Goal: Task Accomplishment & Management: Manage account settings

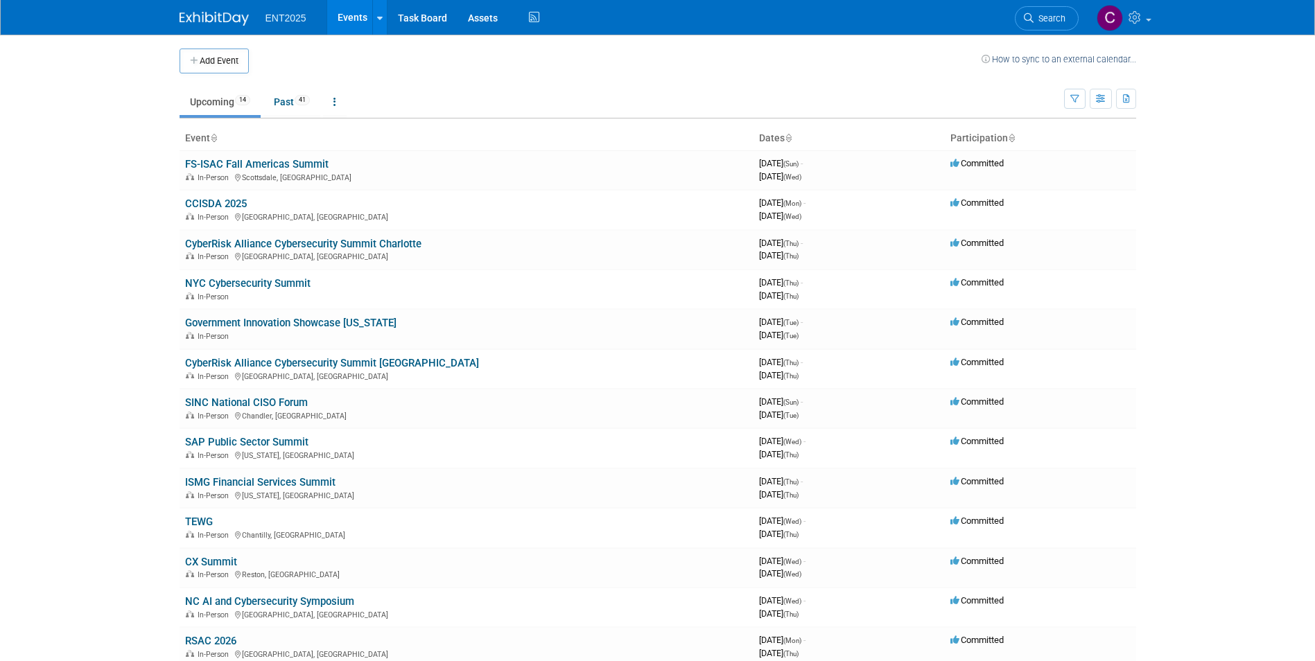
click at [205, 104] on link "Upcoming 14" at bounding box center [220, 102] width 81 height 26
click at [286, 319] on link "Government Innovation Showcase [US_STATE]" at bounding box center [290, 323] width 211 height 12
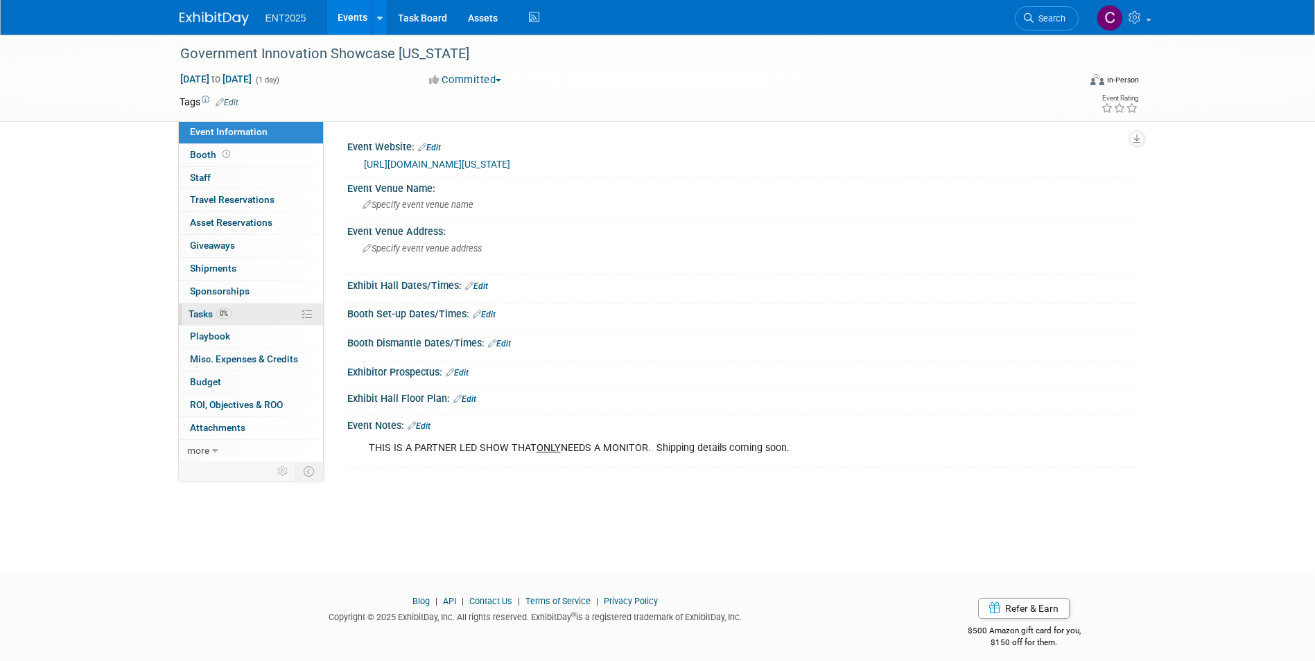
click at [252, 319] on link "0% Tasks 0%" at bounding box center [251, 315] width 144 height 22
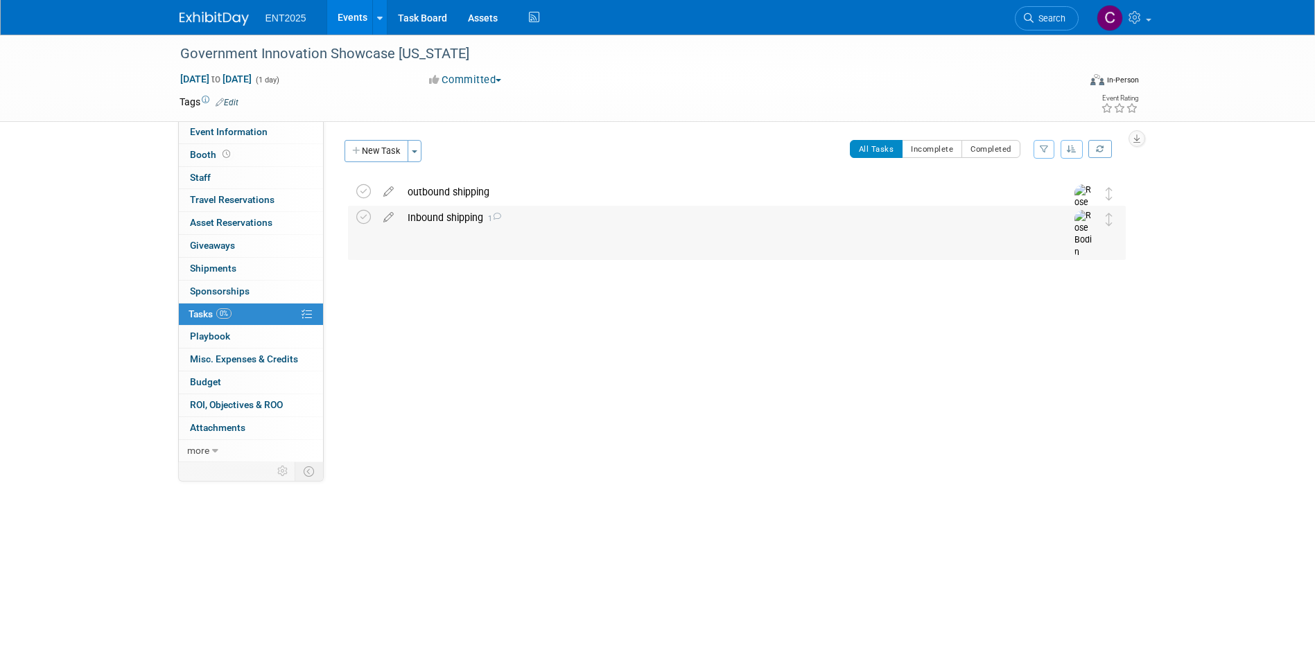
click at [406, 215] on div "Inbound shipping 1" at bounding box center [724, 218] width 646 height 24
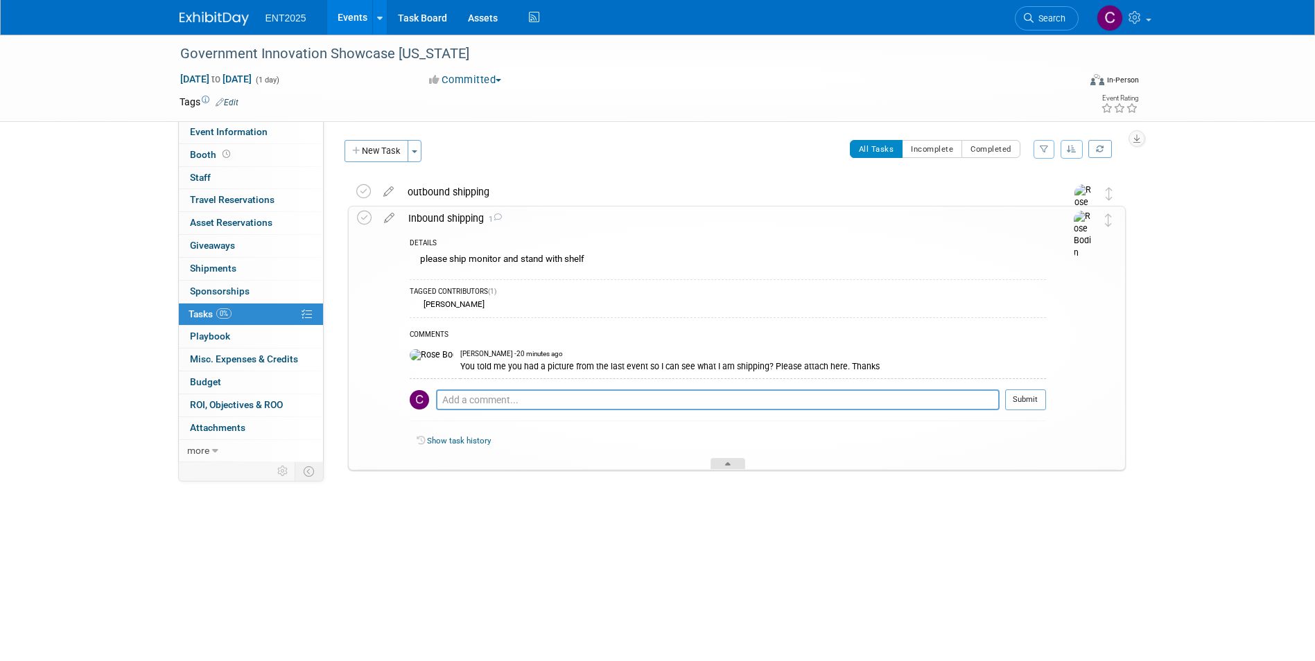
click at [731, 462] on div at bounding box center [728, 464] width 35 height 12
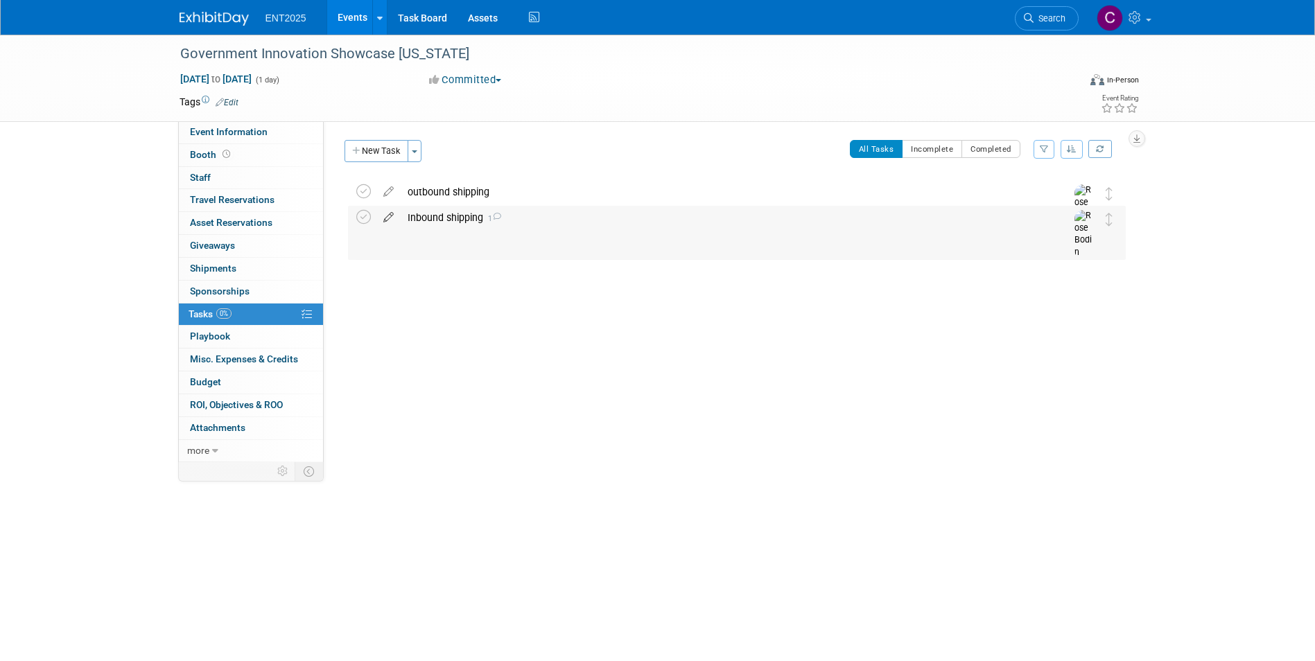
click at [388, 214] on icon at bounding box center [388, 214] width 24 height 17
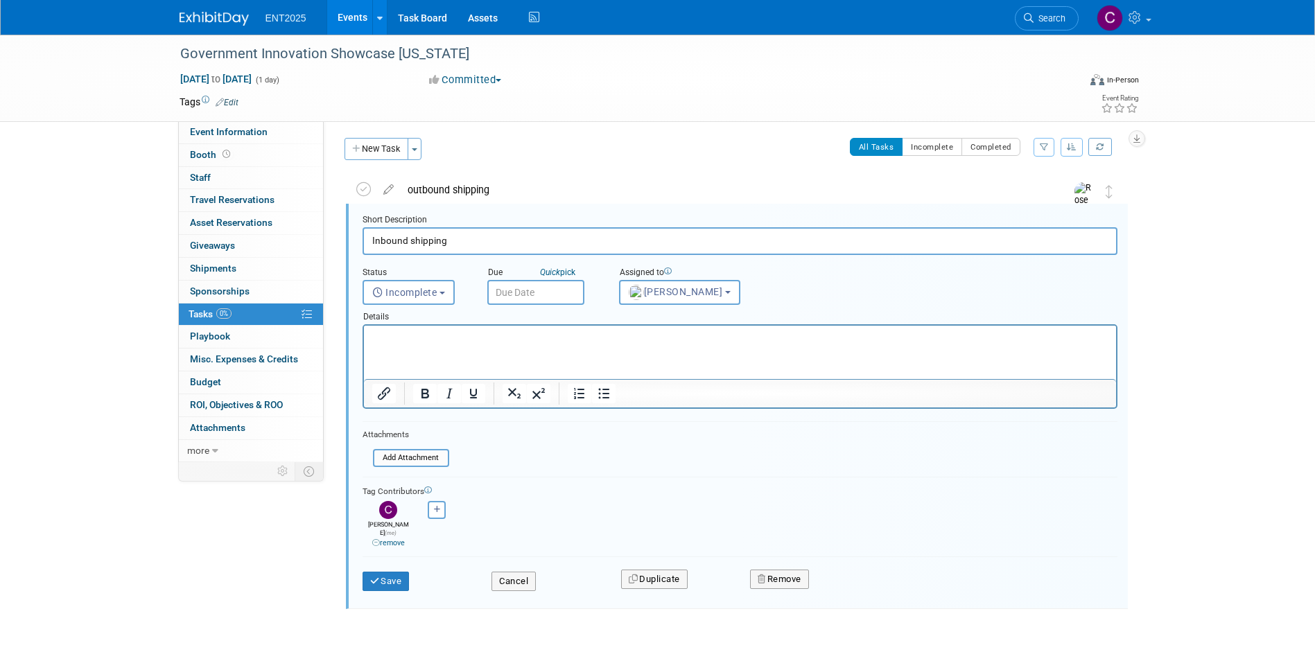
scroll to position [3, 0]
click at [408, 463] on input "file" at bounding box center [376, 457] width 141 height 15
click at [394, 455] on input "file" at bounding box center [376, 457] width 141 height 15
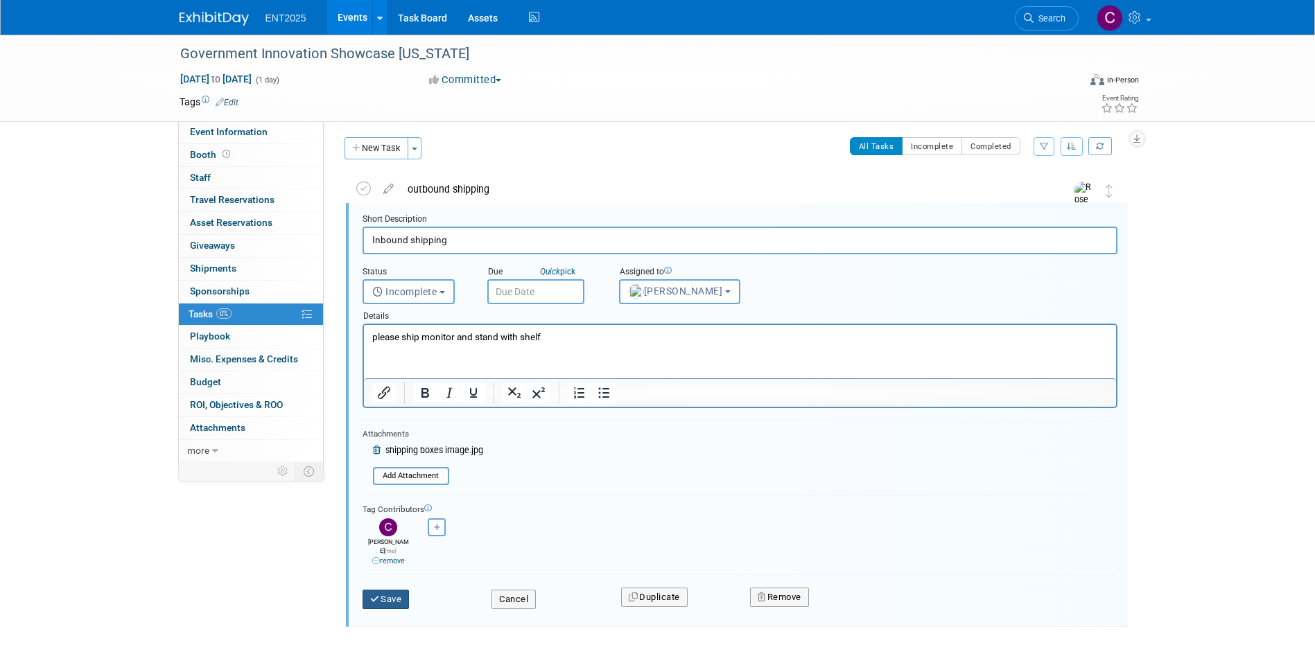
click at [384, 590] on button "Save" at bounding box center [386, 599] width 47 height 19
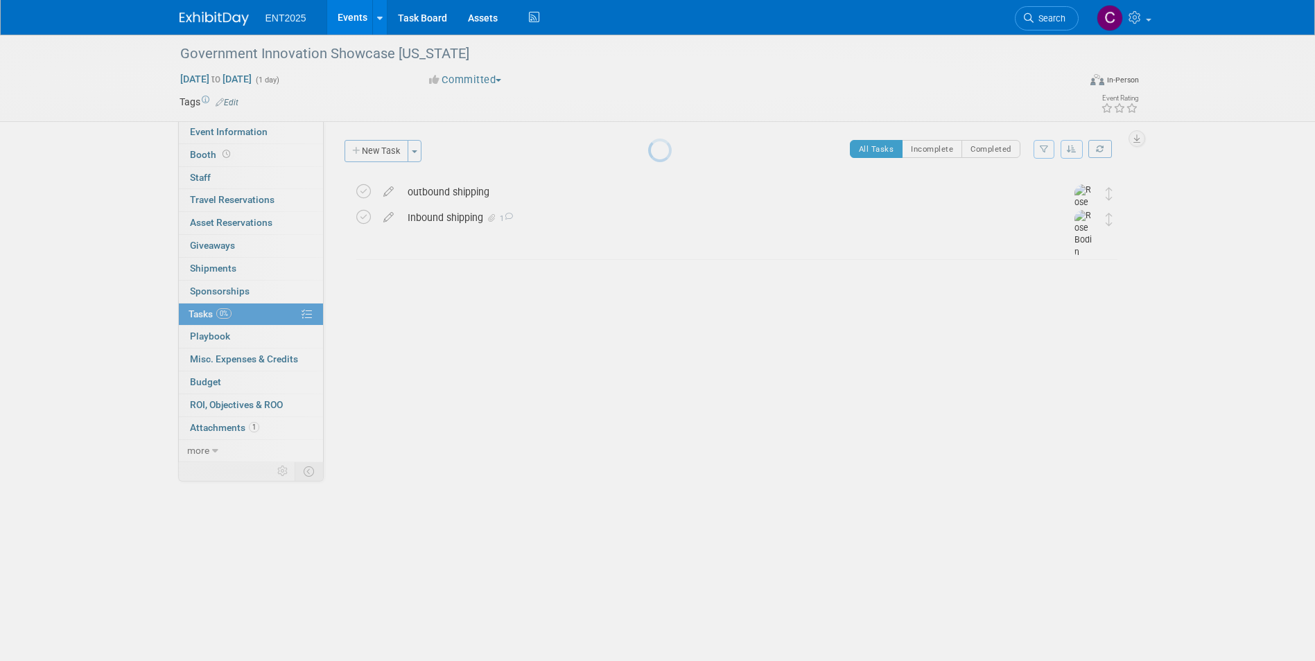
scroll to position [0, 0]
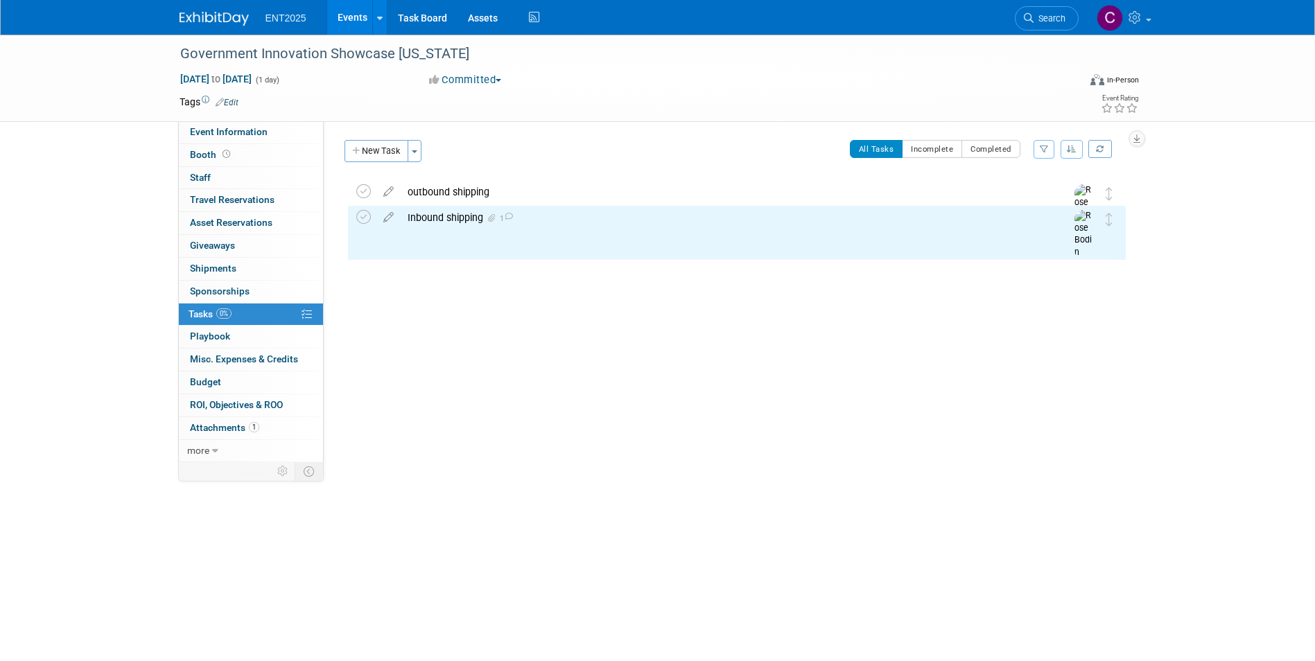
click at [446, 218] on div "Inbound shipping 1" at bounding box center [724, 218] width 646 height 24
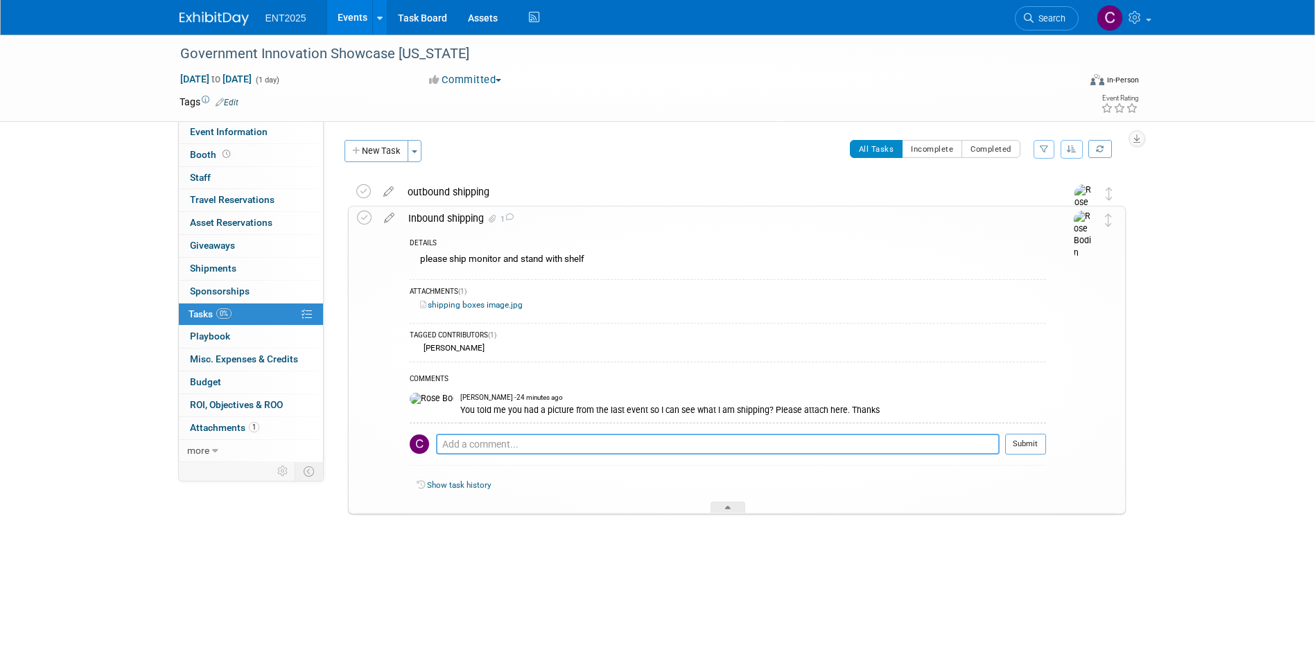
click at [464, 444] on textarea at bounding box center [718, 444] width 564 height 21
click at [465, 447] on textarea at bounding box center [718, 444] width 564 height 21
type textarea "b"
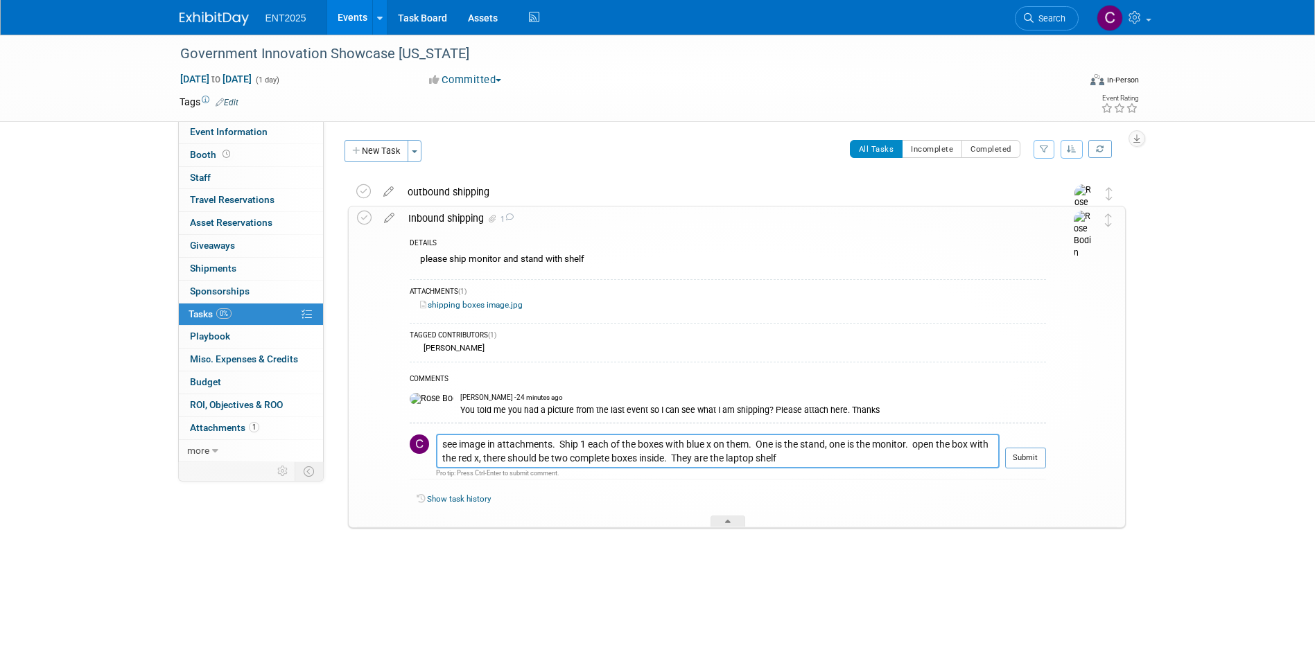
click at [921, 442] on textarea "see image in attachments. Ship 1 each of the boxes with blue x on them. One is …" at bounding box center [718, 451] width 564 height 35
drag, startPoint x: 921, startPoint y: 442, endPoint x: 973, endPoint y: 443, distance: 51.3
click at [973, 443] on textarea "see image in attachments. Ship 1 each of the boxes with blue x on them. One is …" at bounding box center [718, 451] width 564 height 35
click at [625, 459] on textarea "see image in attachments. Ship 1 each of the boxes with blue x on them. One is …" at bounding box center [718, 451] width 564 height 35
click at [828, 458] on textarea "see image in attachments. Ship 1 each of the boxes with blue x on them. One is …" at bounding box center [718, 451] width 564 height 35
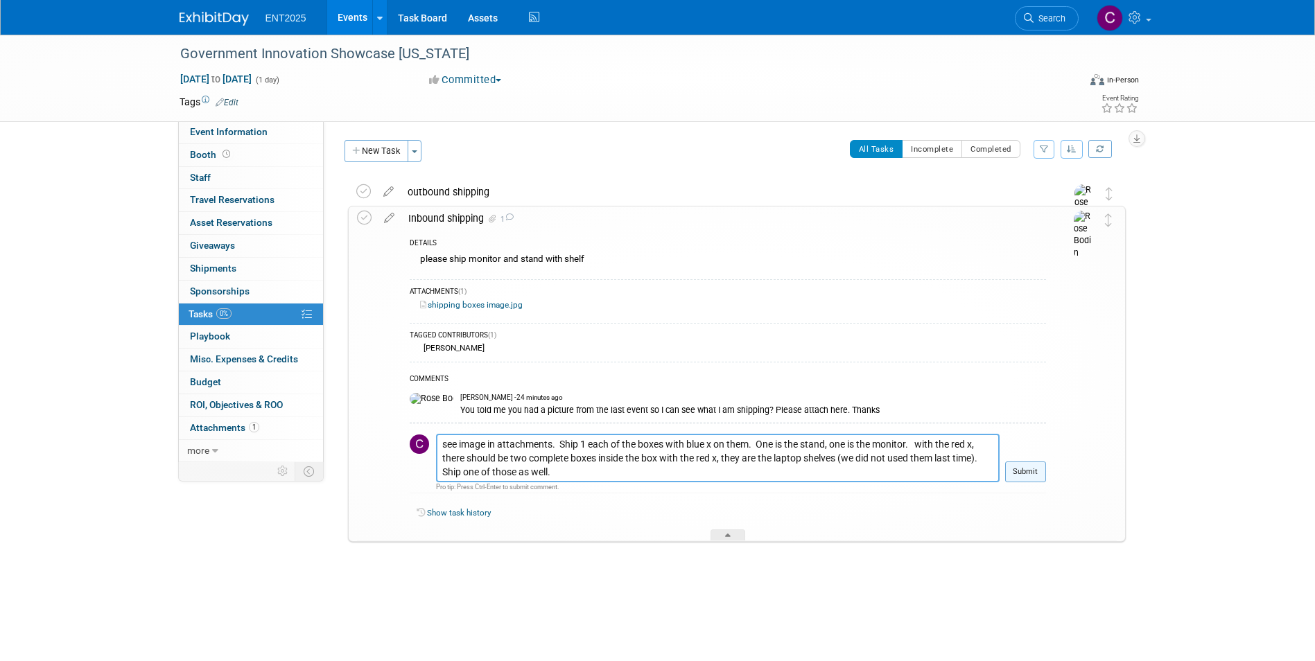
type textarea "see image in attachments. Ship 1 each of the boxes with blue x on them. One is …"
click at [1029, 470] on button "Submit" at bounding box center [1025, 472] width 41 height 21
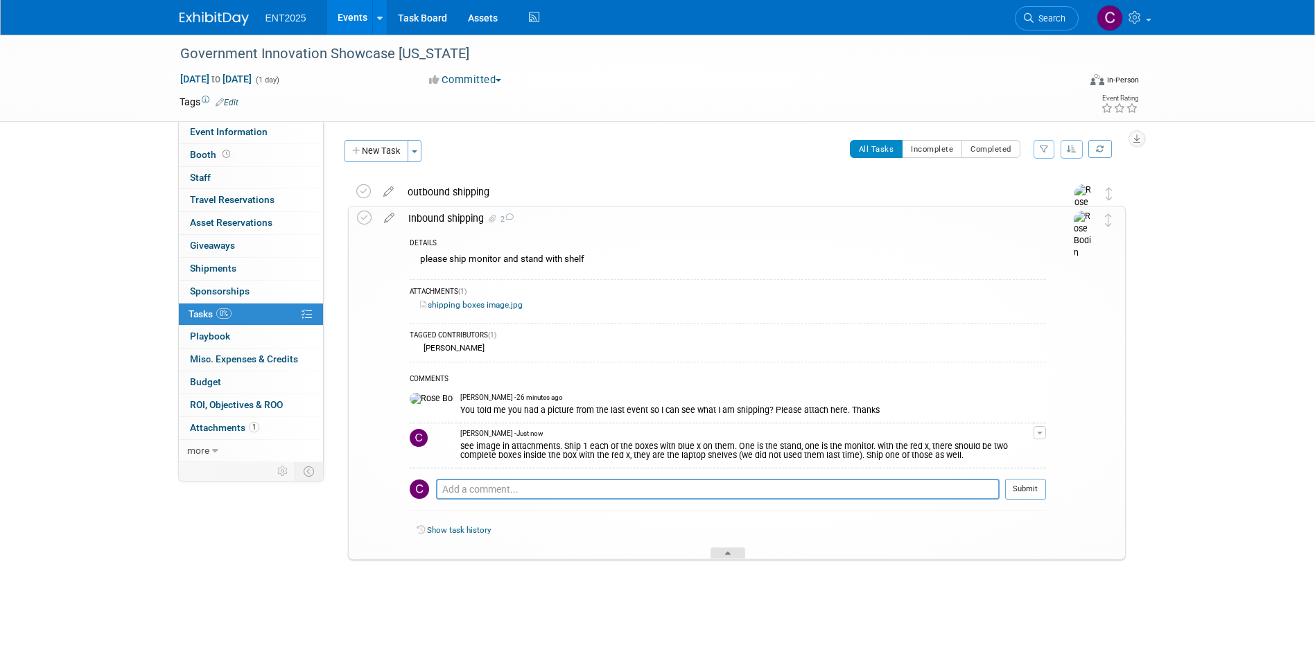
click at [729, 555] on icon at bounding box center [728, 556] width 6 height 8
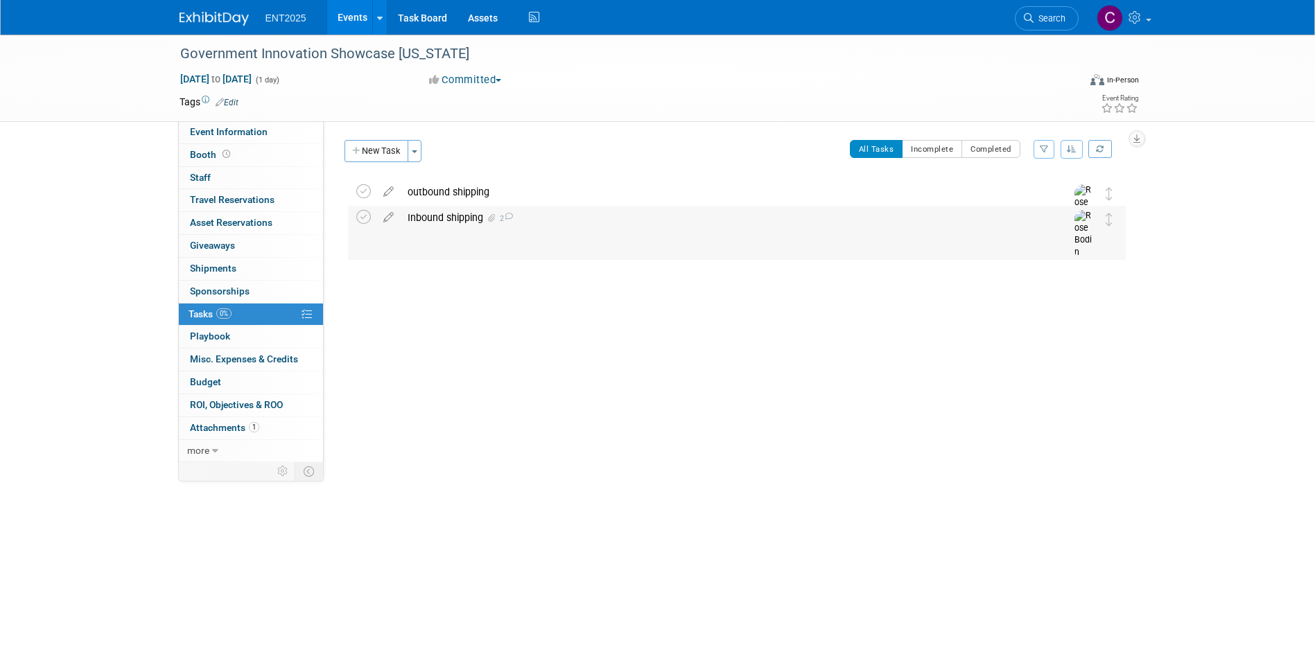
click at [434, 211] on div "Inbound shipping 2" at bounding box center [724, 218] width 646 height 24
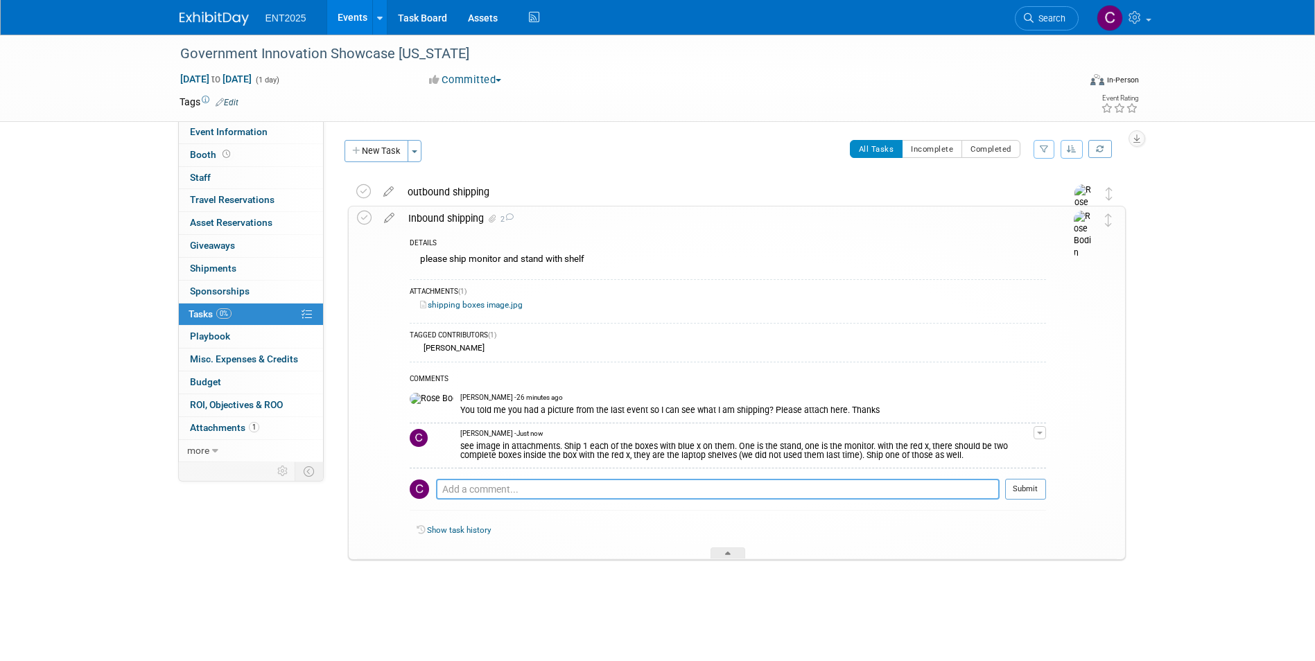
click at [450, 485] on textarea at bounding box center [718, 489] width 564 height 21
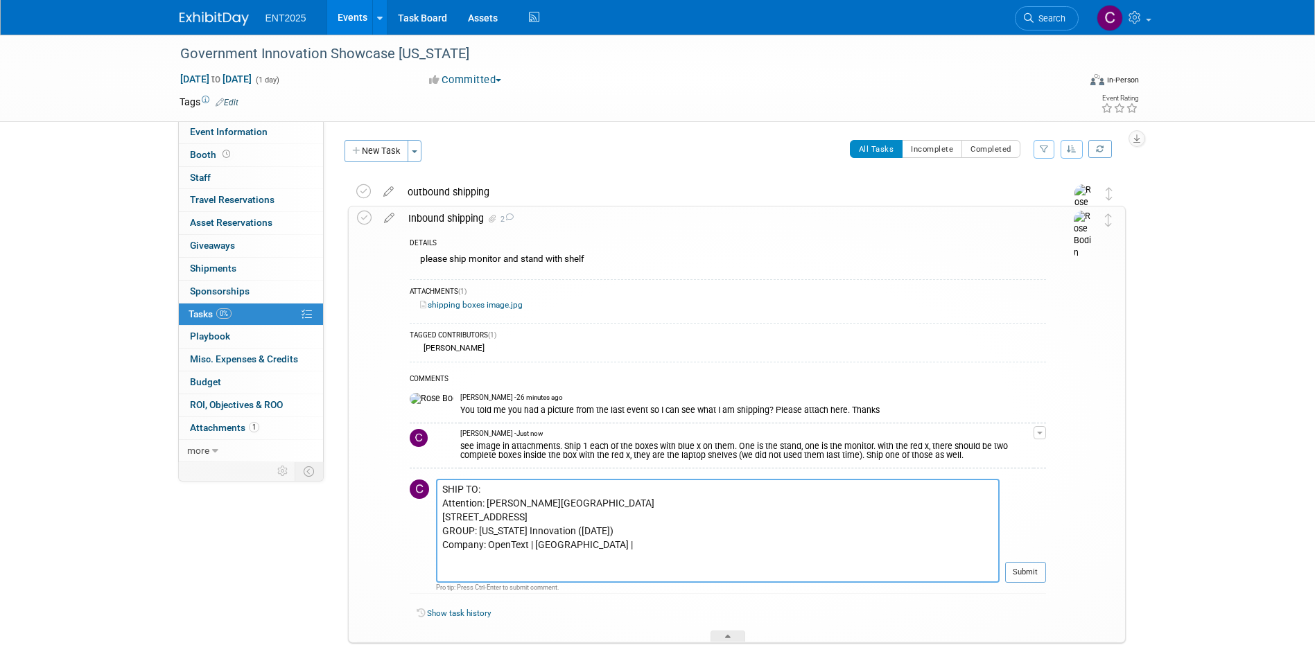
click at [594, 573] on textarea "SHIP TO: Attention: Maggie Emary Tucker Civic Center 505 W. Pensacola St. Talla…" at bounding box center [718, 531] width 564 height 104
click at [598, 573] on textarea "SHIP TO: Attention: Maggie Emary Tucker Civic Center 505 W. Pensacola St. Talla…" at bounding box center [718, 531] width 564 height 104
paste textarea "(202) 281-0867"
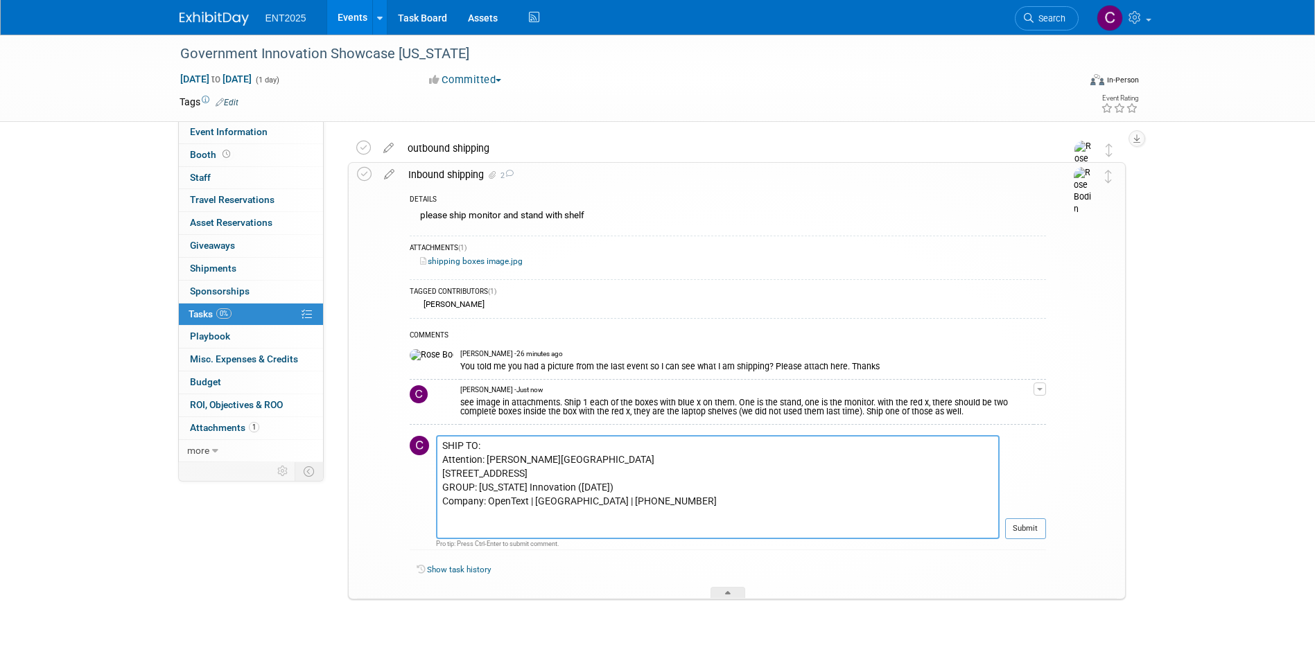
scroll to position [67, 0]
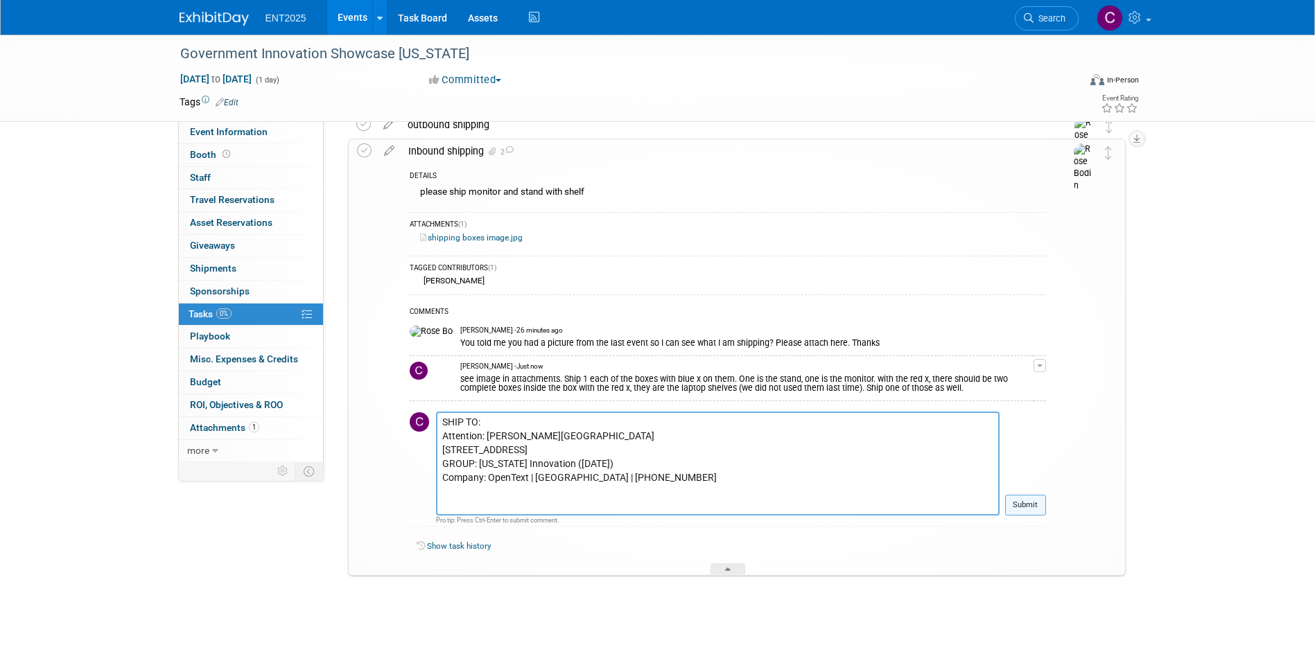
type textarea "SHIP TO: Attention: Maggie Emary Tucker Civic Center 505 W. Pensacola St. Talla…"
click at [1025, 505] on button "Submit" at bounding box center [1025, 505] width 41 height 21
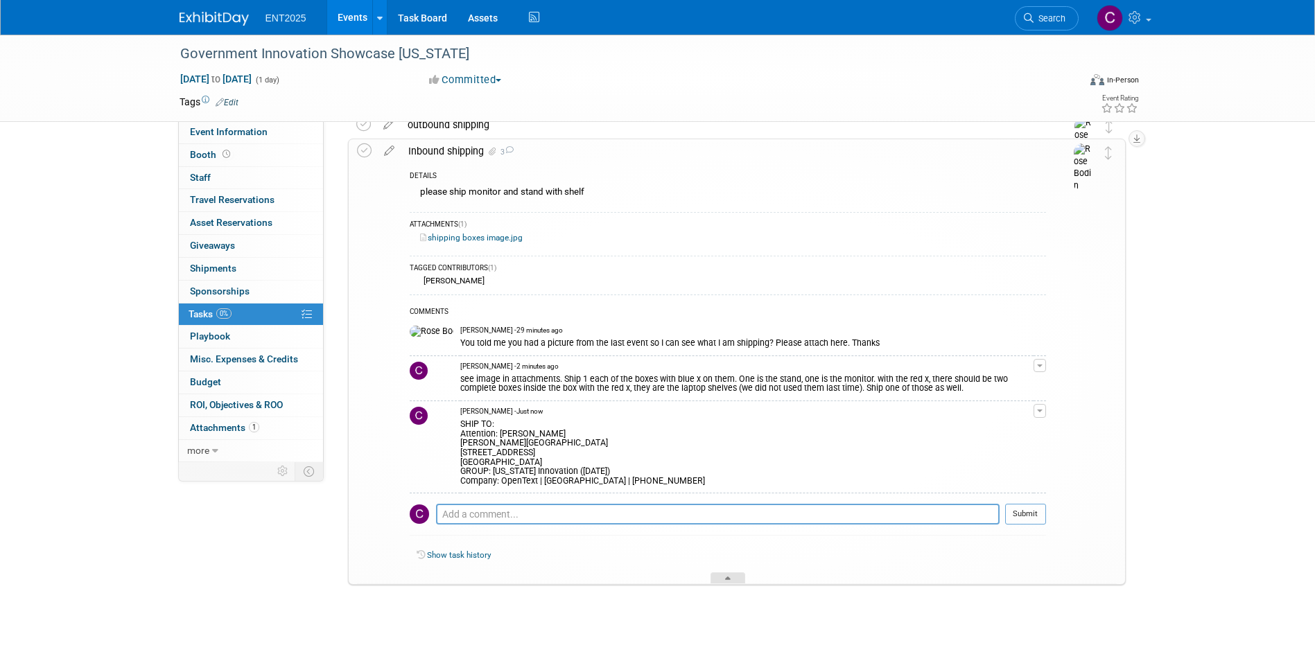
click at [723, 582] on div at bounding box center [728, 579] width 35 height 12
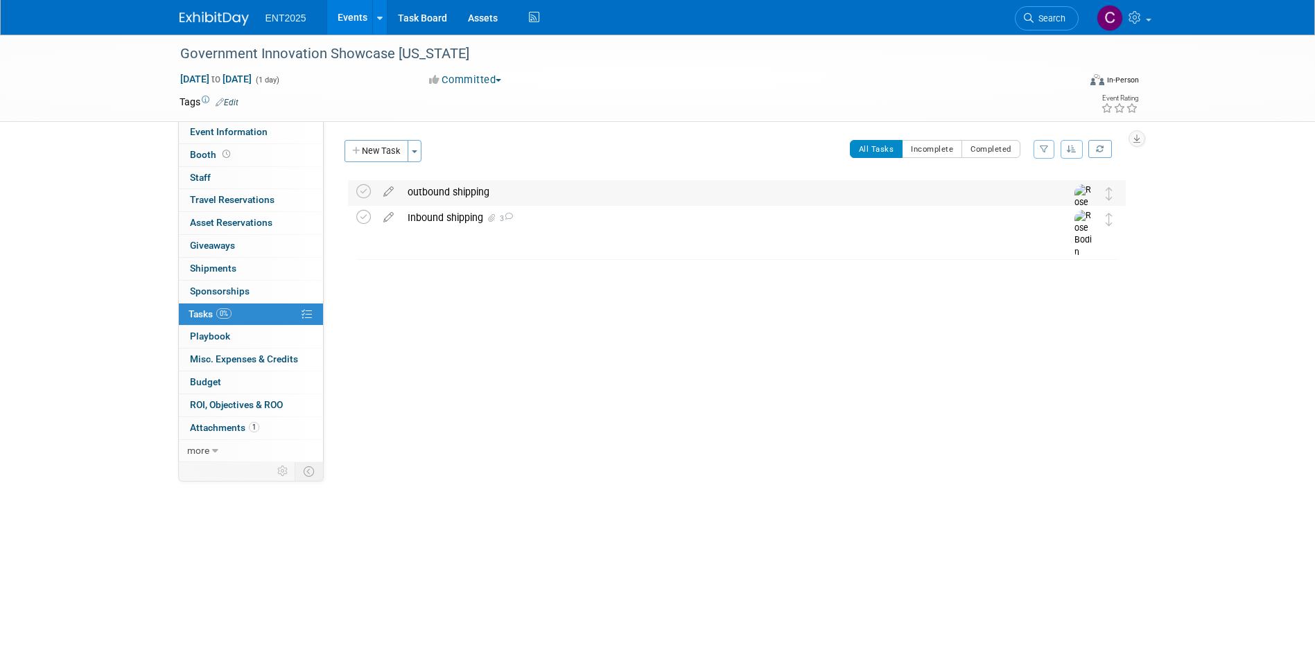
click at [426, 187] on div "outbound shipping" at bounding box center [724, 192] width 646 height 24
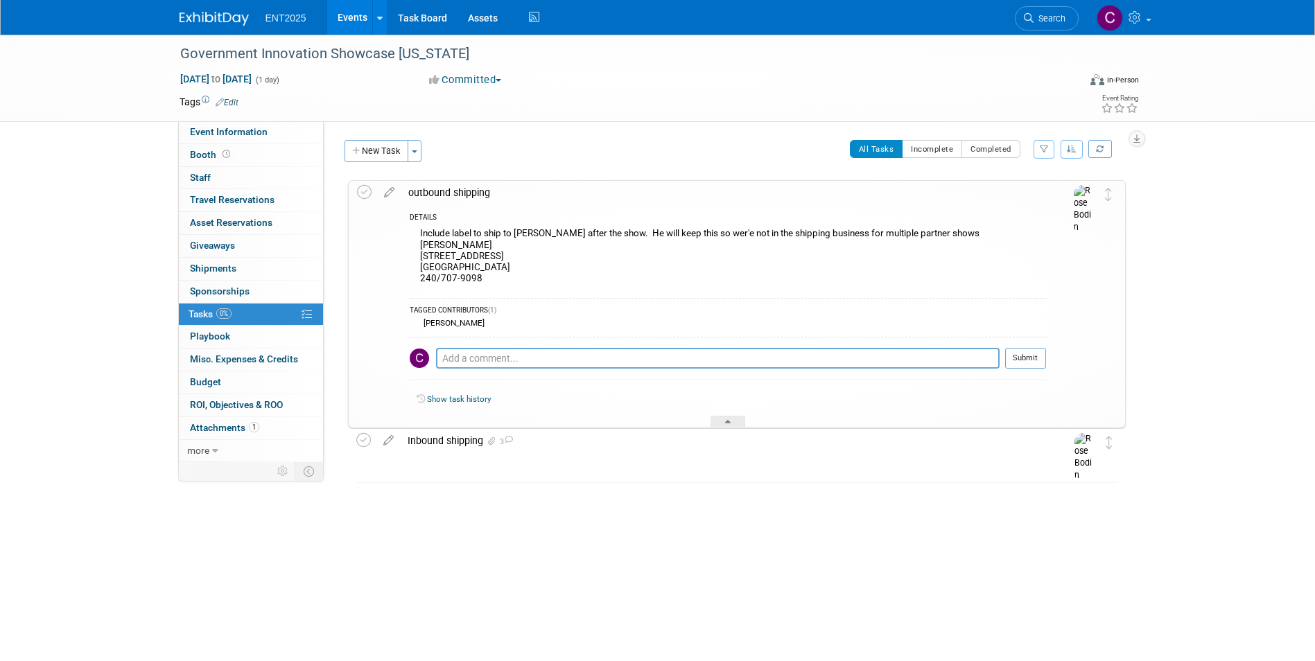
click at [361, 97] on td at bounding box center [607, 102] width 738 height 14
click at [450, 149] on div "All Tasks Incomplete Completed Filter by Assignee -- Select Assignee -- All una…" at bounding box center [777, 154] width 697 height 29
